Goal: Transaction & Acquisition: Book appointment/travel/reservation

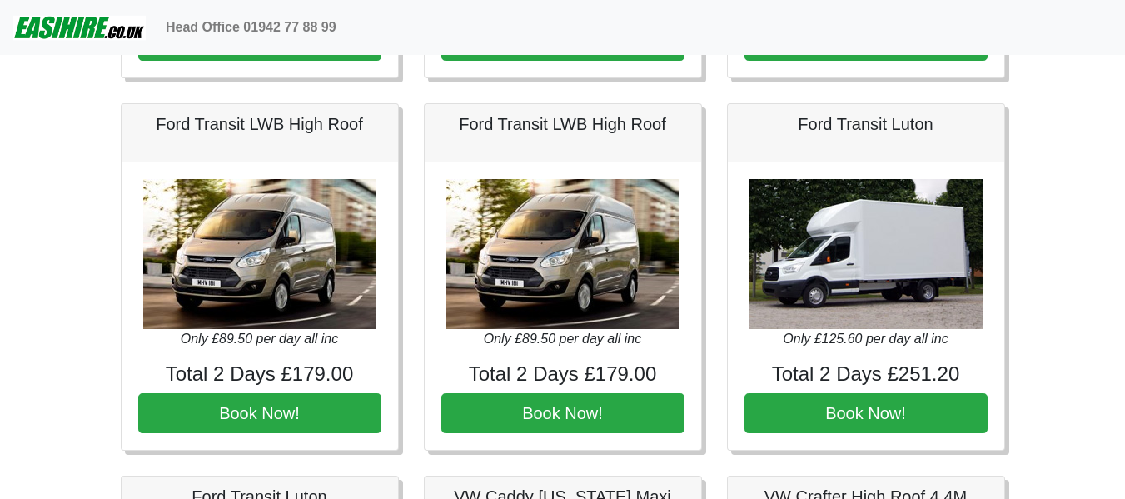
scroll to position [1135, 0]
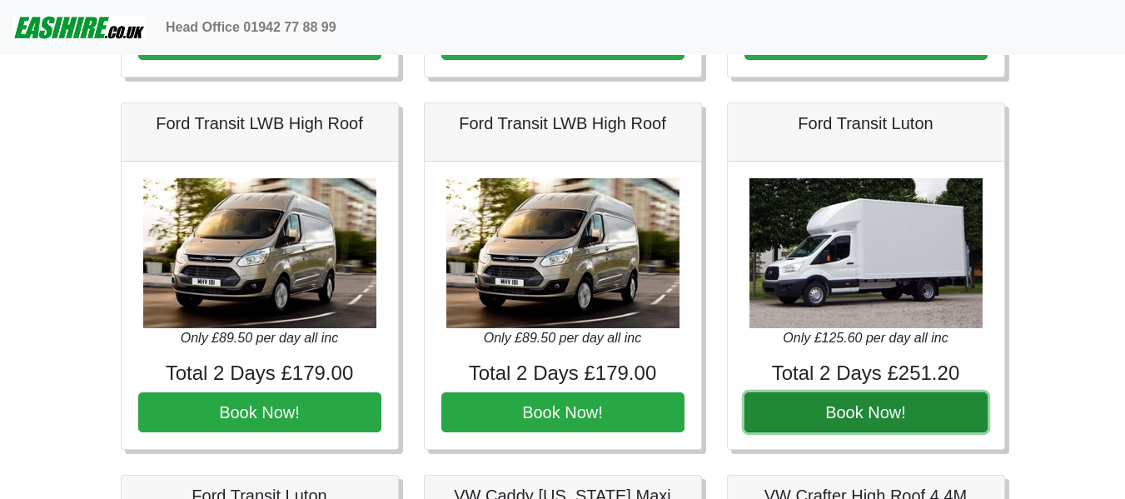
click at [852, 417] on button "Book Now!" at bounding box center [866, 412] width 243 height 40
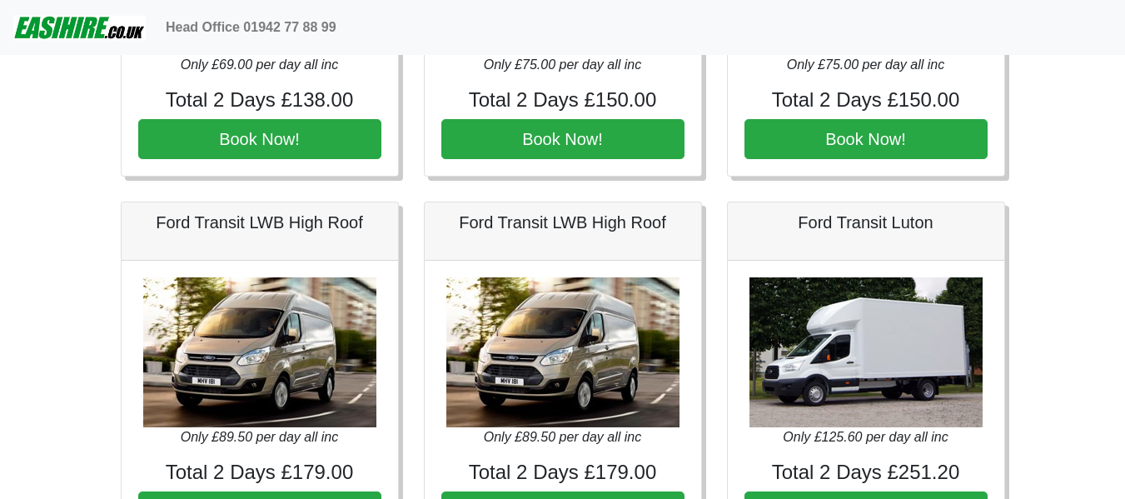
scroll to position [1111, 0]
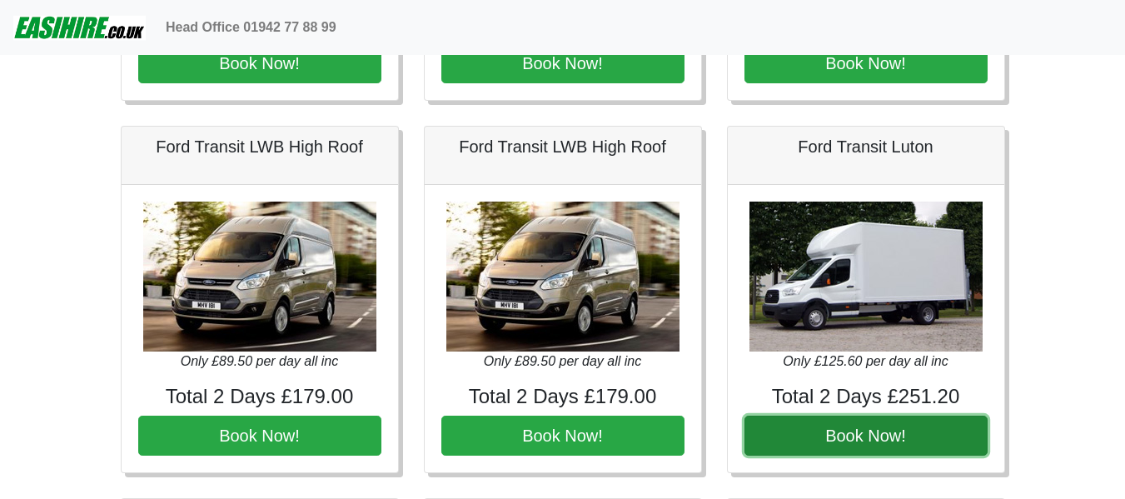
click at [849, 424] on button "Book Now!" at bounding box center [866, 436] width 243 height 40
